Goal: Transaction & Acquisition: Purchase product/service

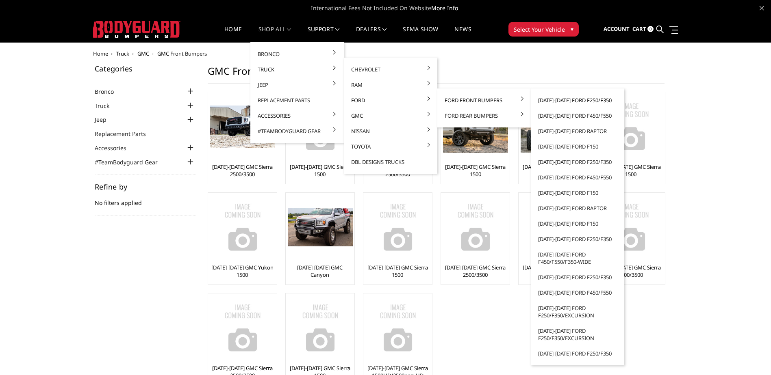
click at [576, 99] on link "[DATE]-[DATE] Ford F250/F350" at bounding box center [577, 100] width 87 height 15
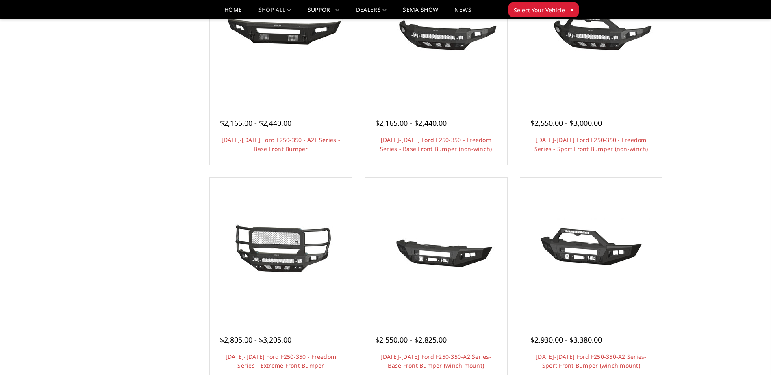
scroll to position [244, 0]
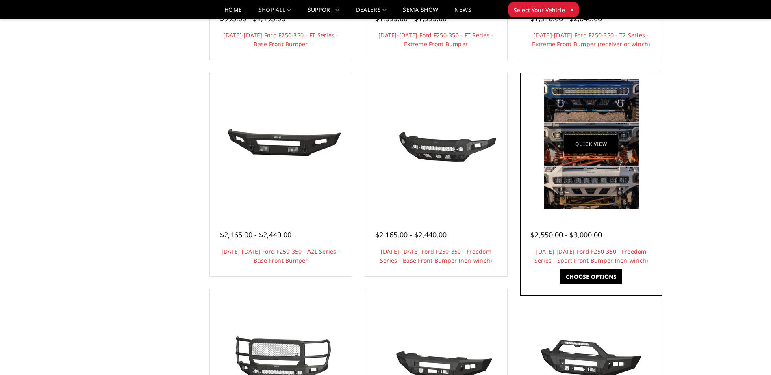
click at [591, 151] on link "Quick view" at bounding box center [591, 143] width 54 height 19
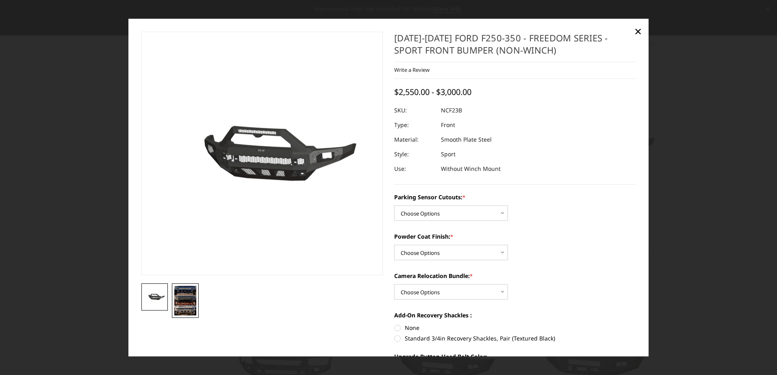
click at [180, 292] on img at bounding box center [185, 301] width 22 height 30
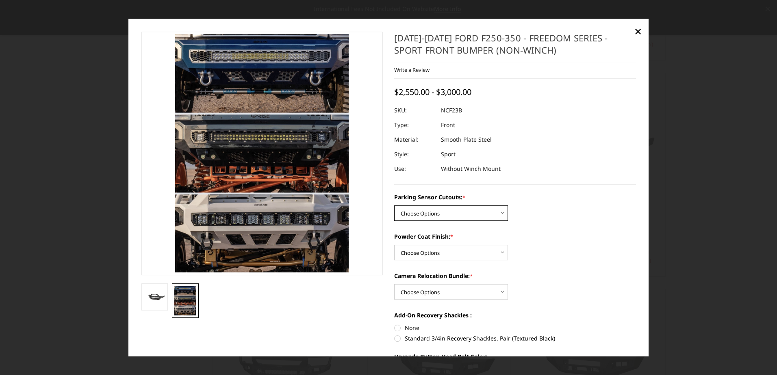
click at [427, 215] on select "Choose Options No - Without Parking Sensor Cutouts Yes - With Parking Sensor Cu…" at bounding box center [451, 213] width 114 height 15
select select "2571"
click at [394, 206] on select "Choose Options No - Without Parking Sensor Cutouts Yes - With Parking Sensor Cu…" at bounding box center [451, 213] width 114 height 15
click at [429, 252] on select "Choose Options Bare Metal Textured Black Powder Coat" at bounding box center [451, 252] width 114 height 15
select select "2572"
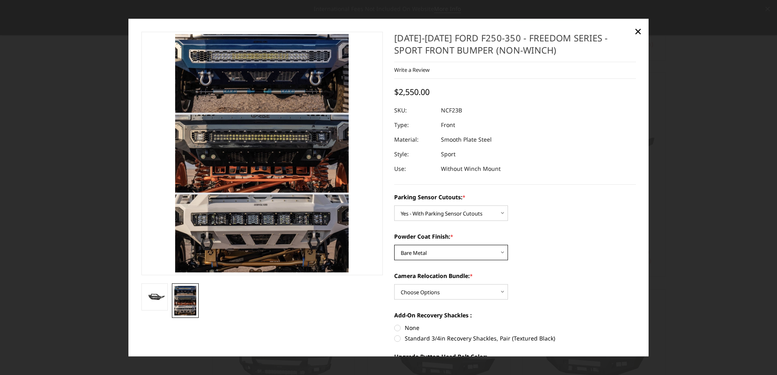
click at [394, 245] on select "Choose Options Bare Metal Textured Black Powder Coat" at bounding box center [451, 252] width 114 height 15
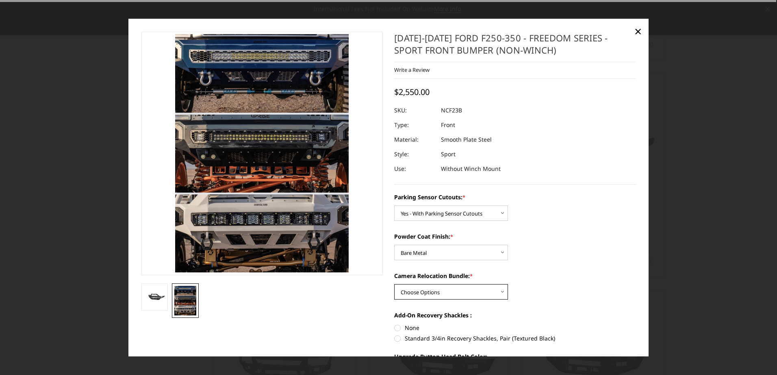
click at [412, 289] on select "Choose Options WITH Camera Relocation Bundle WITHOUT Camera Relocation Bundle" at bounding box center [451, 292] width 114 height 15
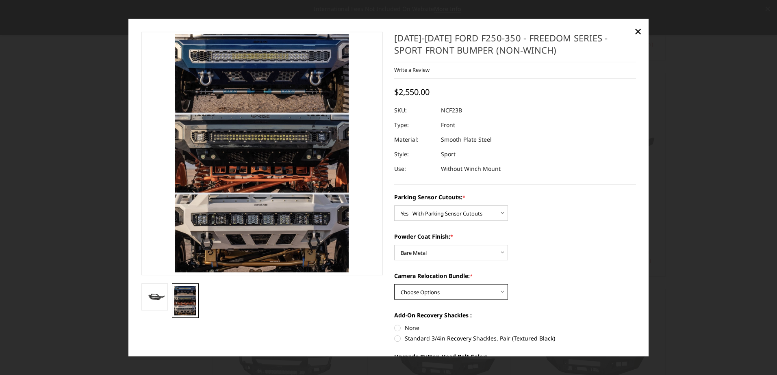
select select "2574"
click at [394, 285] on select "Choose Options WITH Camera Relocation Bundle WITHOUT Camera Relocation Bundle" at bounding box center [451, 292] width 114 height 15
click at [638, 29] on span "×" at bounding box center [637, 30] width 7 height 17
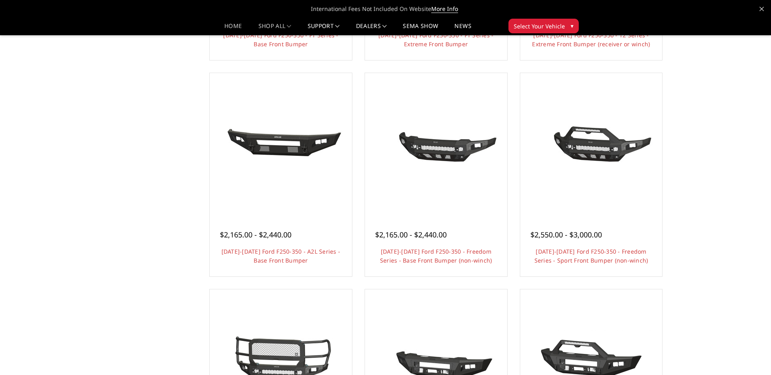
drag, startPoint x: 217, startPoint y: 28, endPoint x: 222, endPoint y: 26, distance: 5.3
click at [217, 28] on li "Home" at bounding box center [233, 29] width 34 height 12
click at [224, 25] on link "Home" at bounding box center [232, 29] width 17 height 12
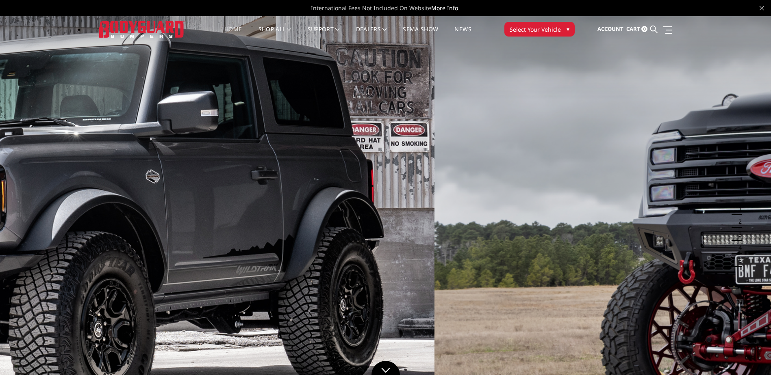
drag, startPoint x: 664, startPoint y: 178, endPoint x: 116, endPoint y: 200, distance: 548.1
click at [126, 200] on img at bounding box center [49, 233] width 771 height 434
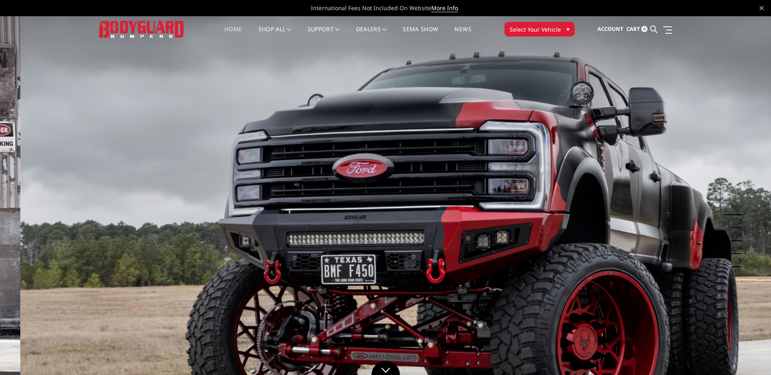
drag, startPoint x: 394, startPoint y: 172, endPoint x: 414, endPoint y: 172, distance: 20.3
click at [414, 172] on img at bounding box center [405, 233] width 771 height 434
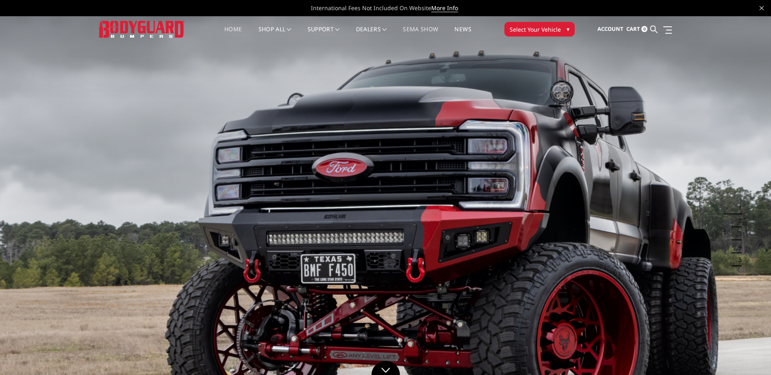
click at [416, 28] on link "SEMA Show" at bounding box center [420, 34] width 35 height 16
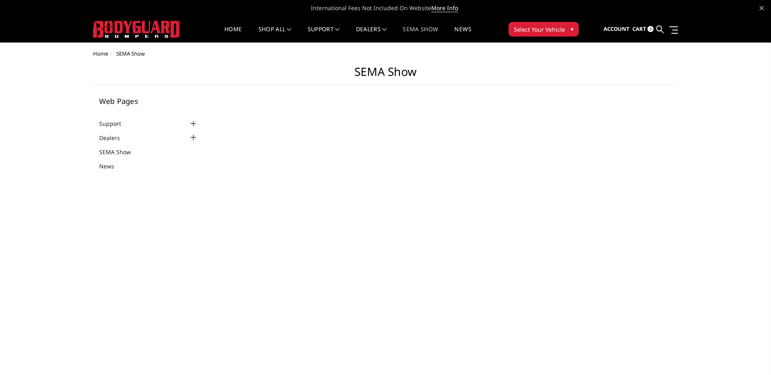
select select "US"
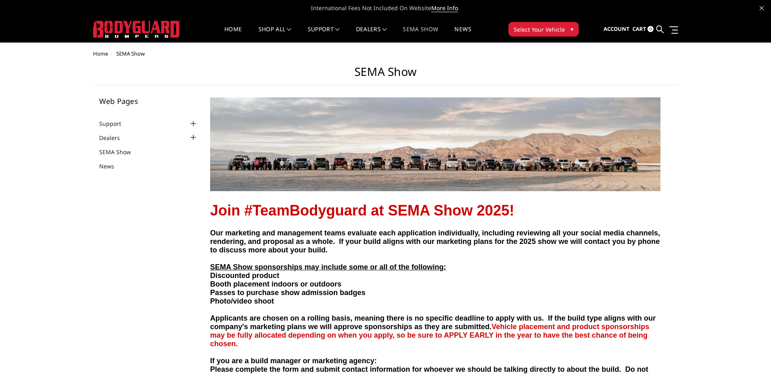
click at [159, 25] on img at bounding box center [136, 29] width 87 height 17
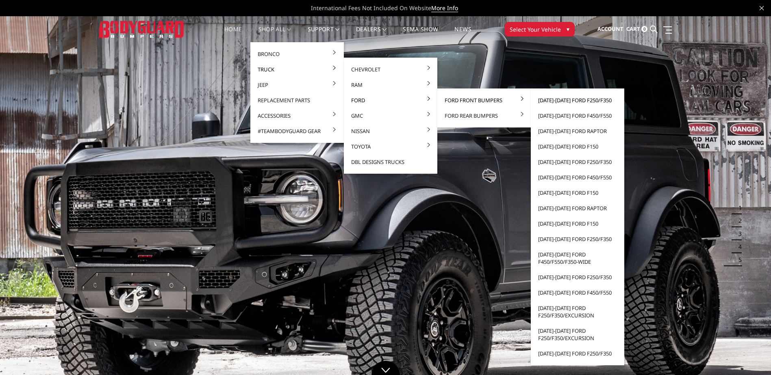
click at [587, 98] on link "[DATE]-[DATE] Ford F250/F350" at bounding box center [577, 100] width 87 height 15
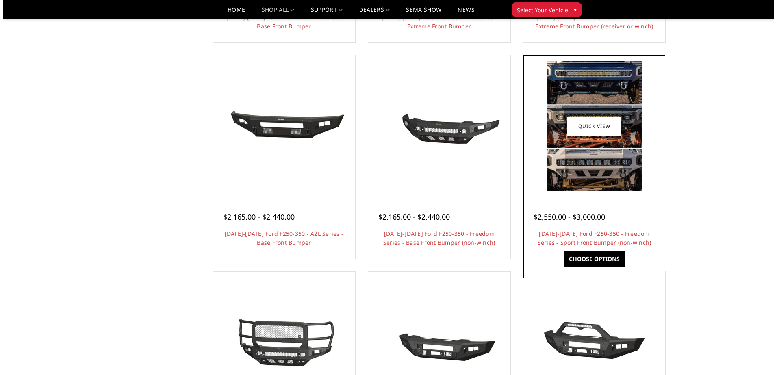
scroll to position [244, 0]
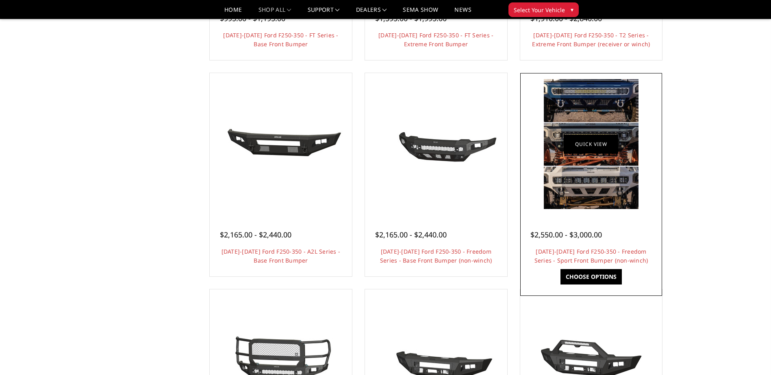
click at [607, 146] on link "Quick view" at bounding box center [591, 143] width 54 height 19
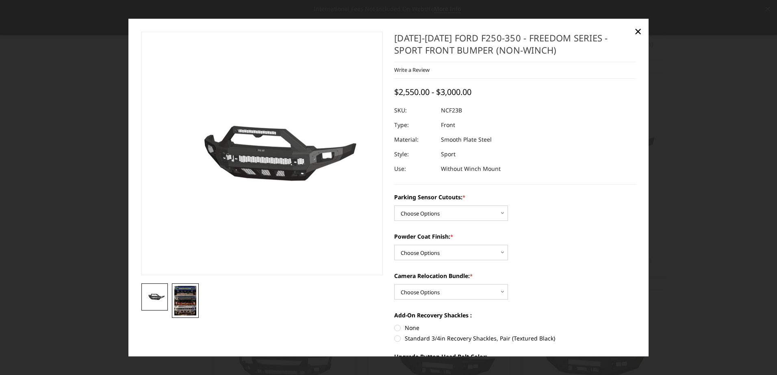
click at [187, 297] on img at bounding box center [185, 301] width 22 height 30
